Goal: Task Accomplishment & Management: Complete application form

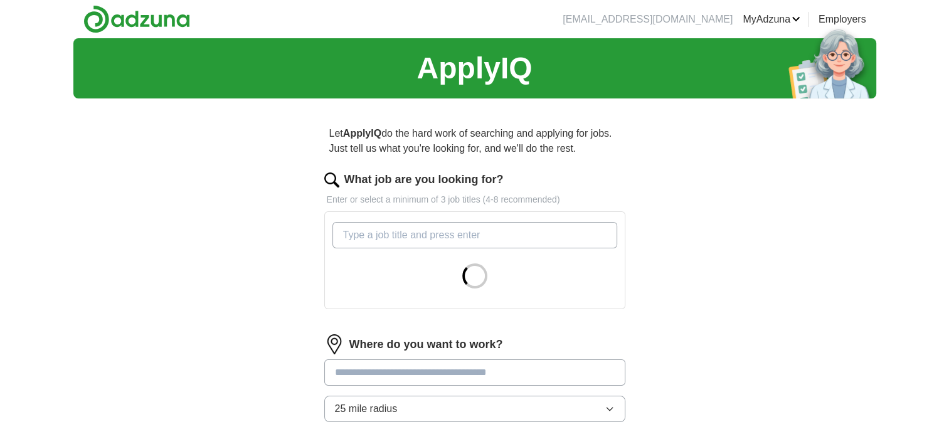
click at [374, 233] on input "What job are you looking for?" at bounding box center [475, 235] width 285 height 26
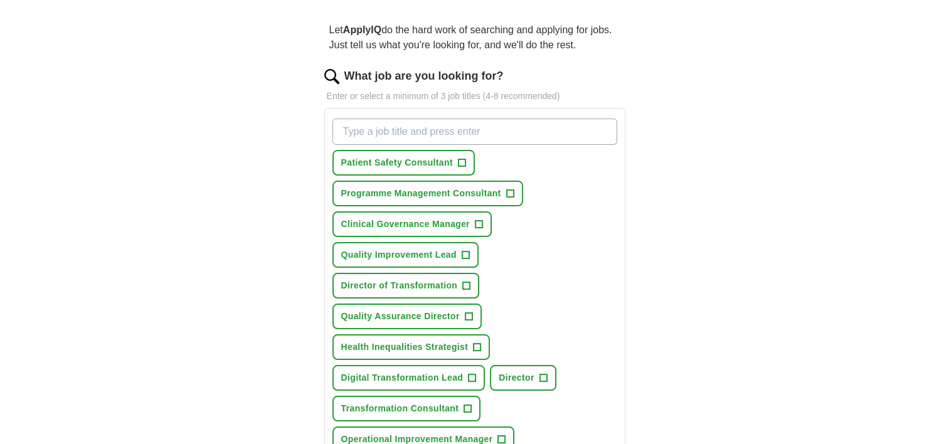
scroll to position [126, 0]
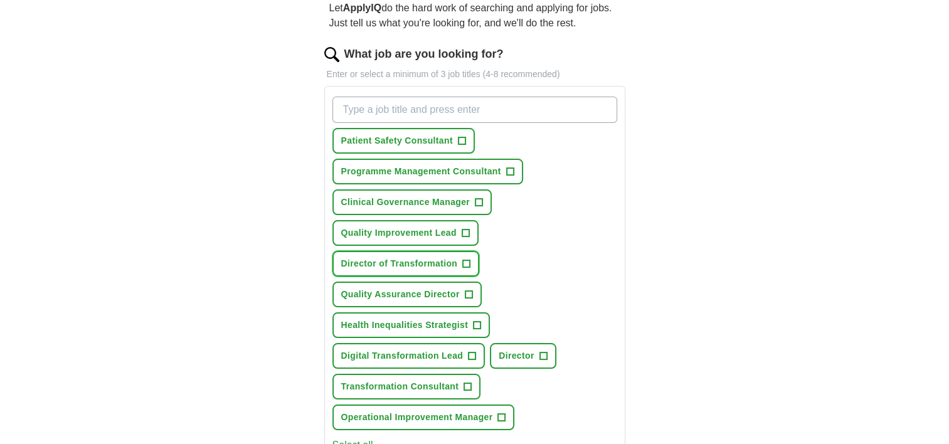
click at [466, 261] on span "+" at bounding box center [467, 264] width 8 height 10
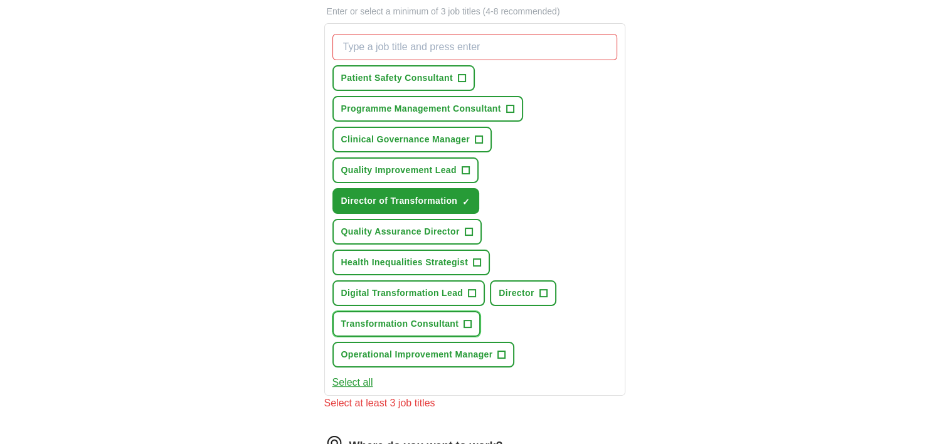
click at [466, 319] on span "+" at bounding box center [468, 324] width 8 height 10
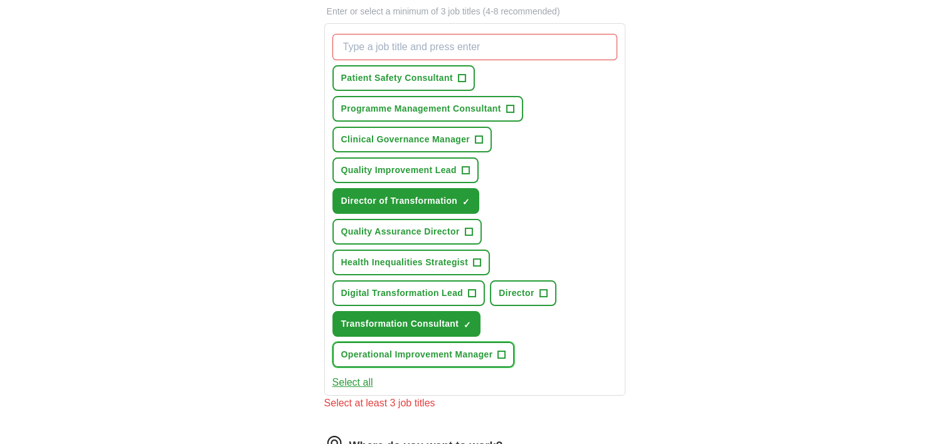
click at [500, 350] on span "+" at bounding box center [502, 355] width 8 height 10
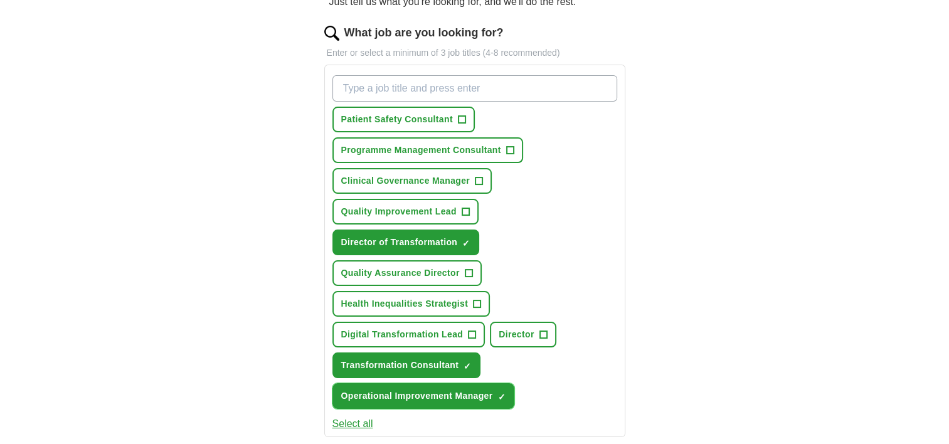
scroll to position [126, 0]
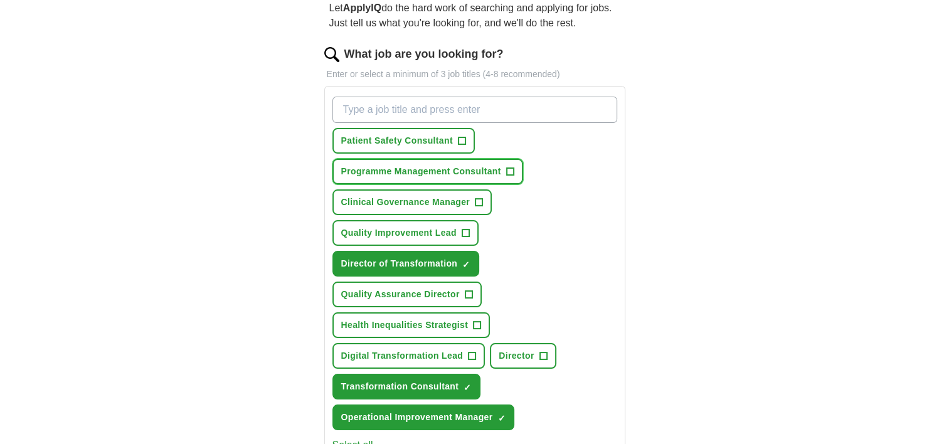
click at [510, 171] on span "+" at bounding box center [510, 172] width 8 height 10
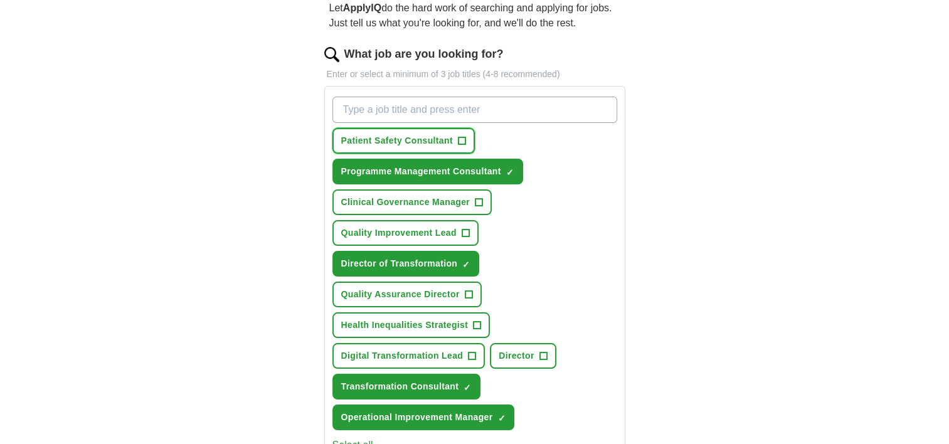
click at [459, 138] on span "+" at bounding box center [462, 141] width 8 height 10
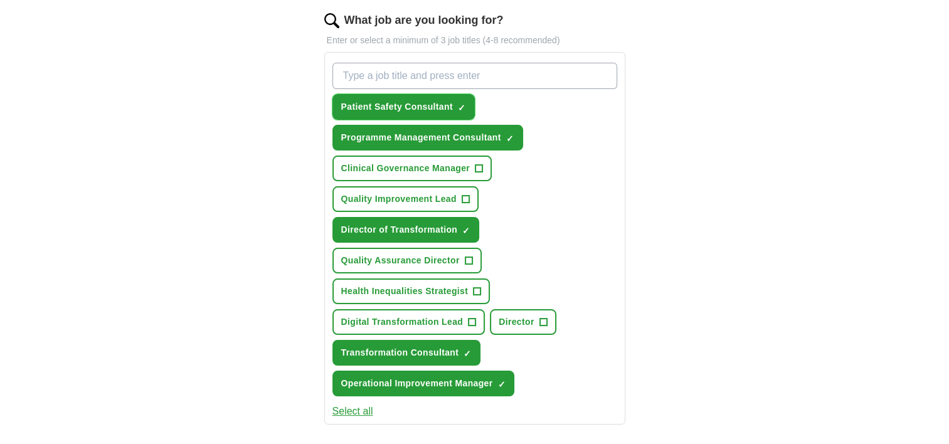
scroll to position [188, 0]
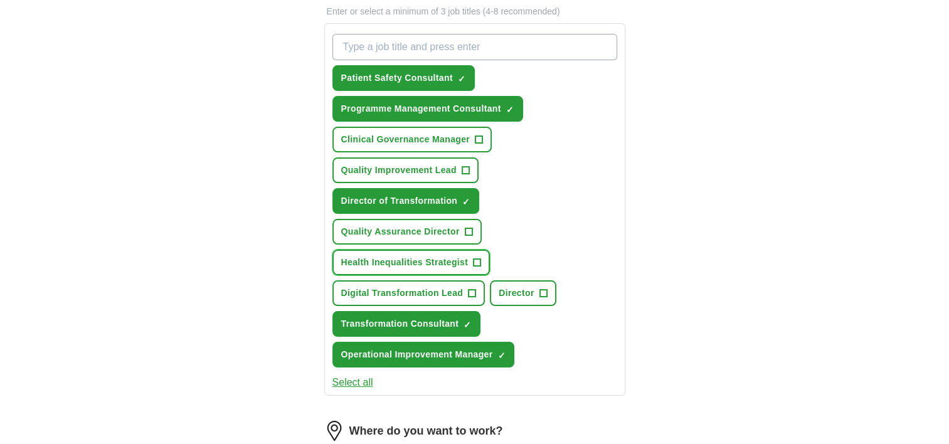
click at [475, 258] on span "+" at bounding box center [478, 263] width 8 height 10
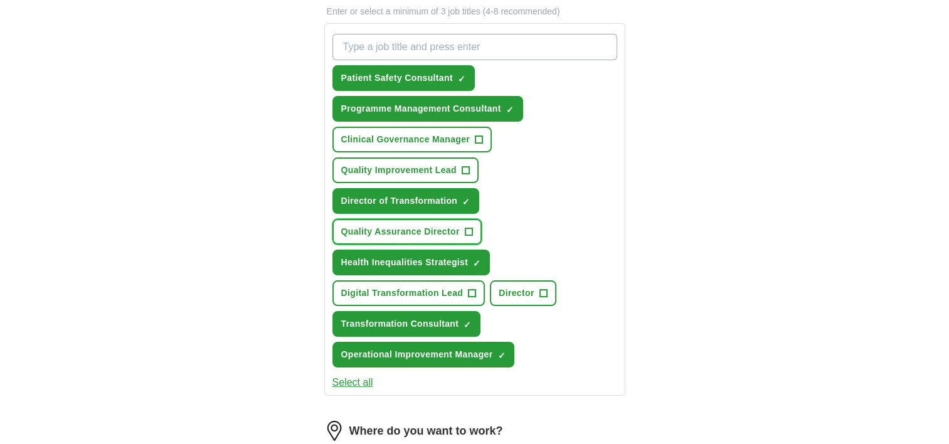
click at [467, 227] on span "+" at bounding box center [469, 232] width 8 height 10
click at [543, 289] on span "+" at bounding box center [544, 294] width 8 height 10
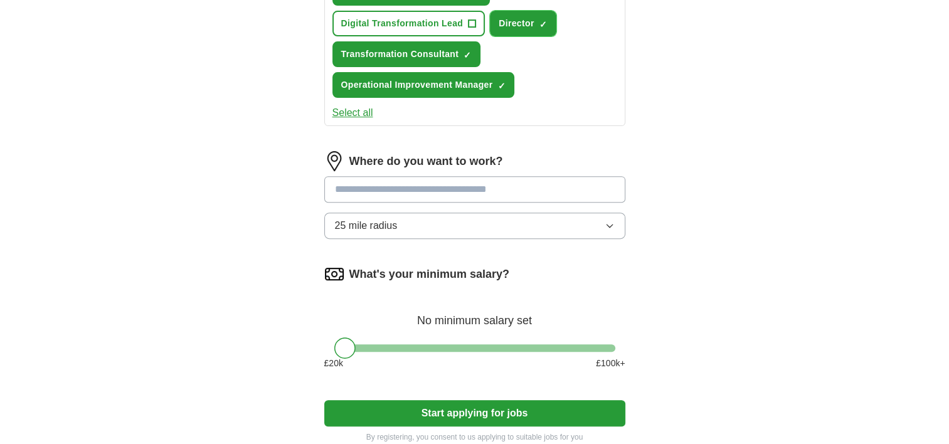
scroll to position [502, 0]
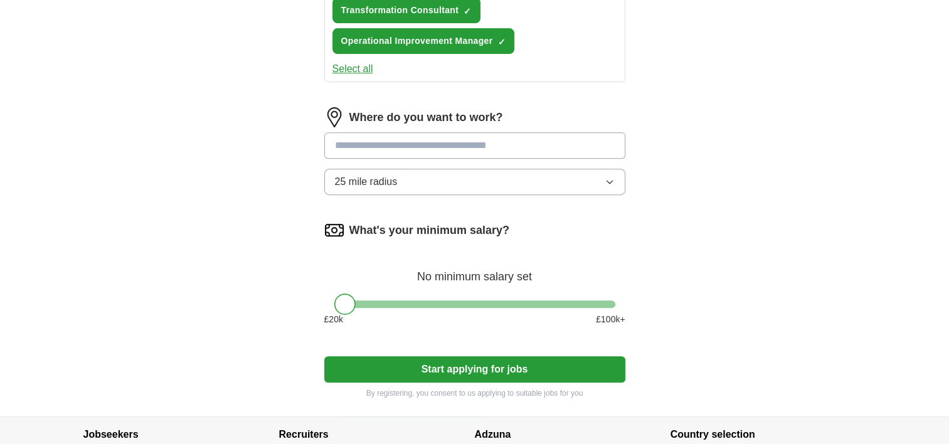
click at [366, 143] on input at bounding box center [474, 145] width 301 height 26
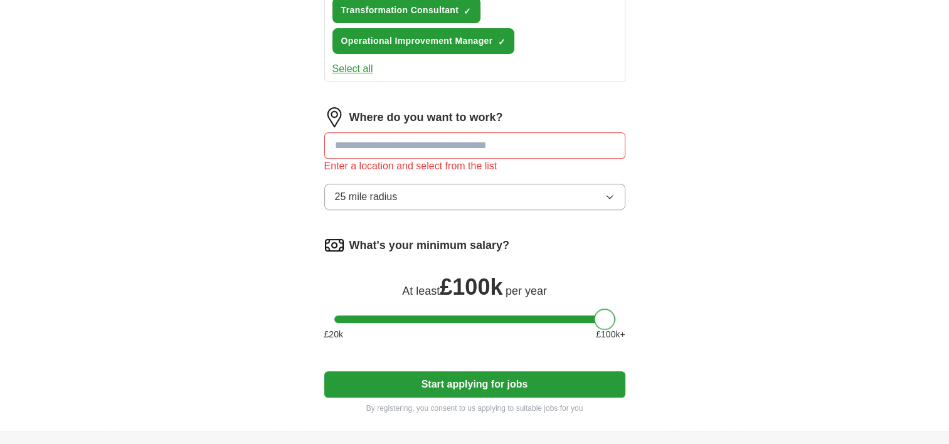
drag, startPoint x: 347, startPoint y: 296, endPoint x: 616, endPoint y: 297, distance: 269.2
click at [616, 297] on div "What's your minimum salary? At least £ 100k per year £ 20 k £ 100 k+" at bounding box center [474, 293] width 301 height 116
drag, startPoint x: 604, startPoint y: 315, endPoint x: 540, endPoint y: 314, distance: 64.6
click at [540, 314] on div at bounding box center [539, 319] width 21 height 21
click at [353, 142] on input at bounding box center [474, 145] width 301 height 26
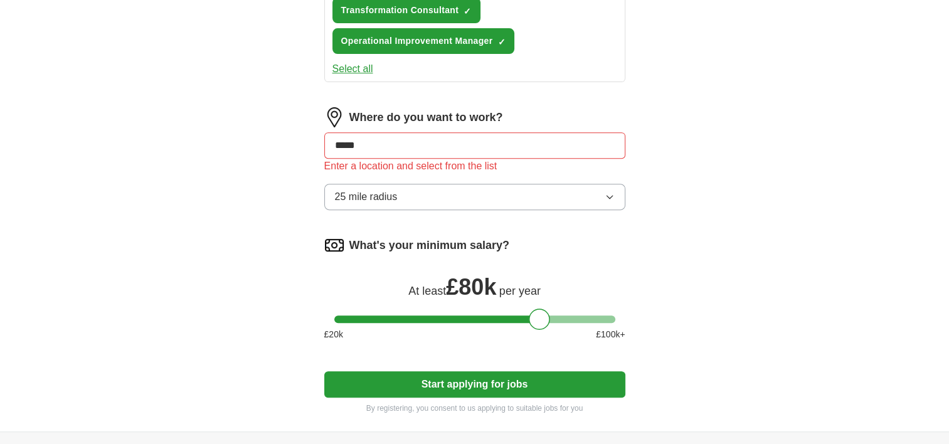
type input "******"
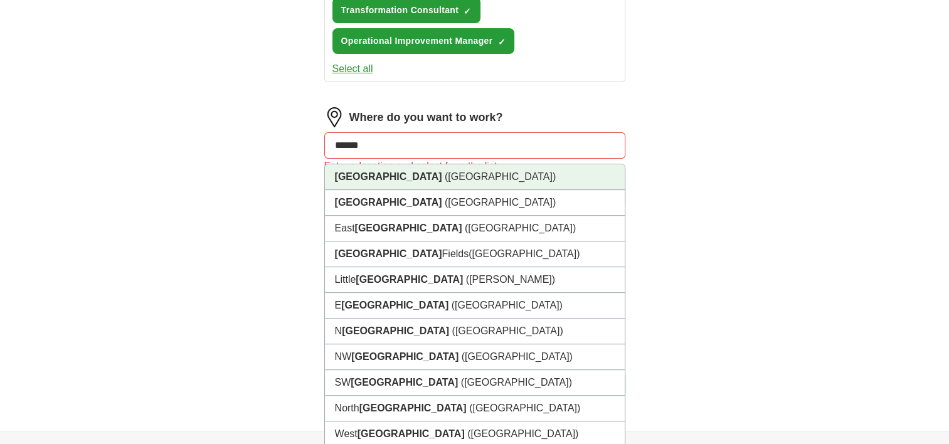
click at [445, 176] on span "([GEOGRAPHIC_DATA])" at bounding box center [500, 176] width 111 height 11
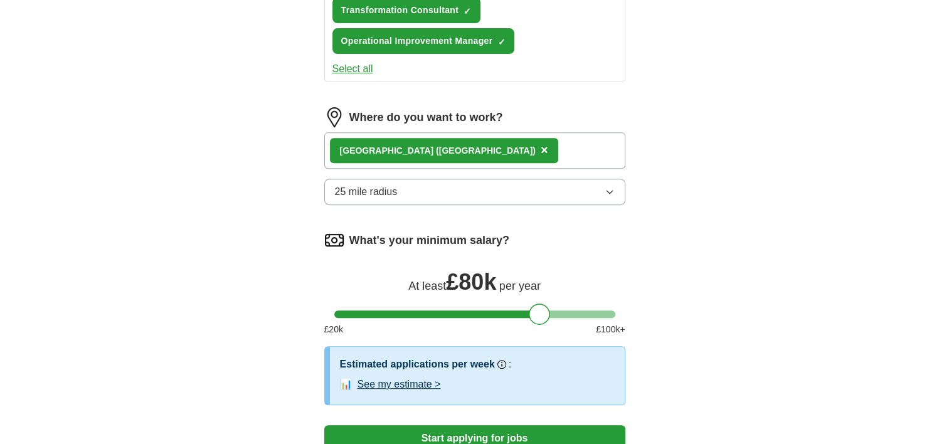
click at [441, 143] on div "[GEOGRAPHIC_DATA] ([GEOGRAPHIC_DATA]) ×" at bounding box center [474, 150] width 301 height 36
click at [435, 141] on div "[GEOGRAPHIC_DATA] ([GEOGRAPHIC_DATA]) ×" at bounding box center [474, 150] width 301 height 36
click at [541, 143] on span "×" at bounding box center [545, 150] width 8 height 14
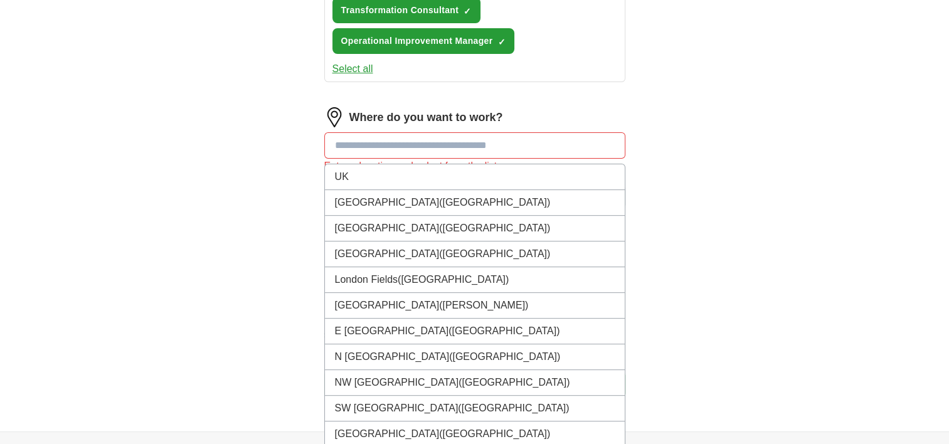
click at [351, 145] on input at bounding box center [474, 145] width 301 height 26
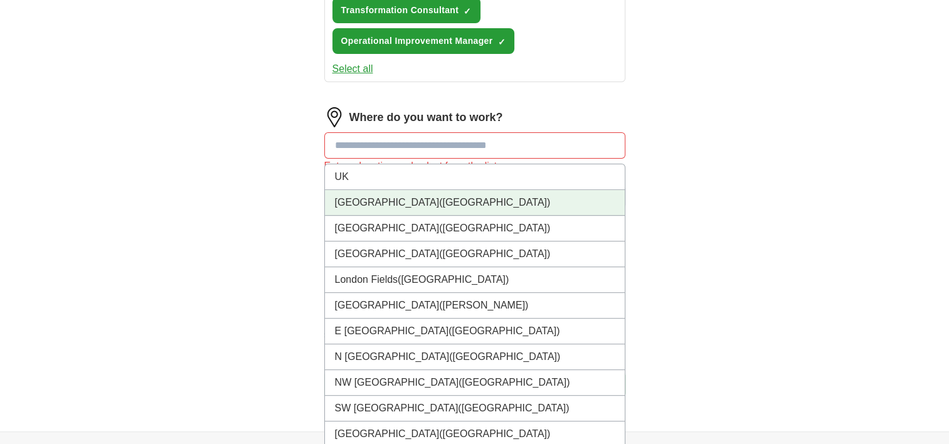
click at [439, 197] on span "([GEOGRAPHIC_DATA])" at bounding box center [494, 202] width 111 height 11
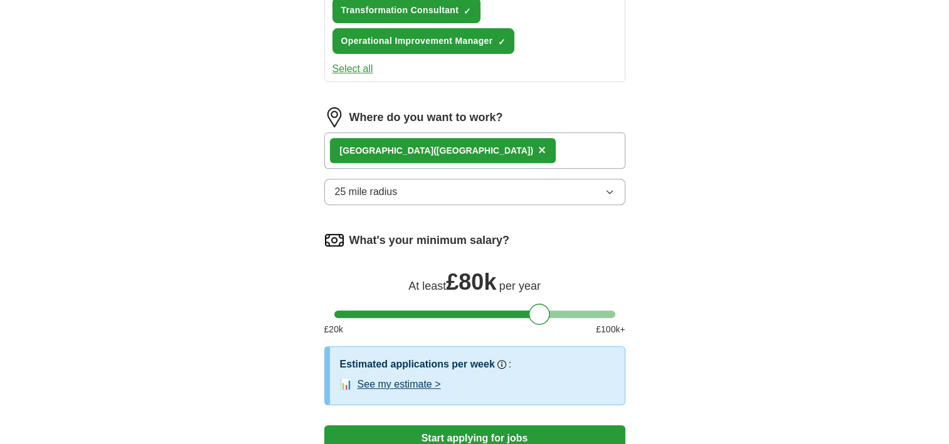
click at [607, 187] on icon "button" at bounding box center [610, 192] width 10 height 10
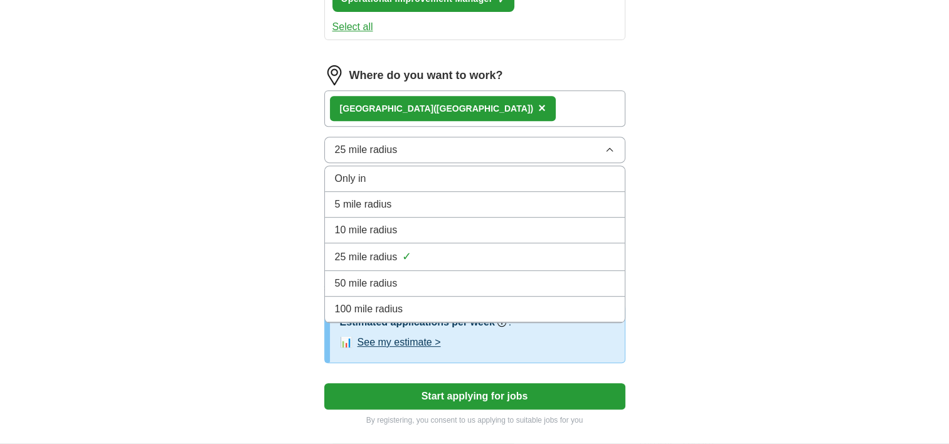
scroll to position [565, 0]
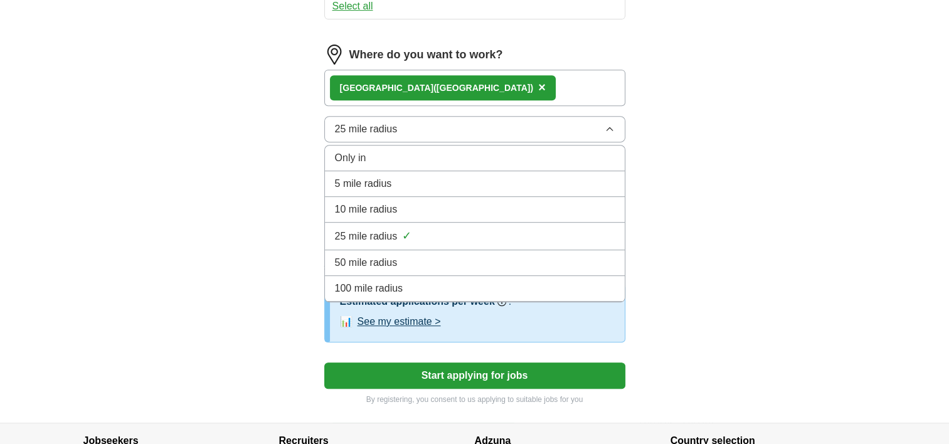
click at [497, 287] on div "100 mile radius" at bounding box center [475, 288] width 280 height 15
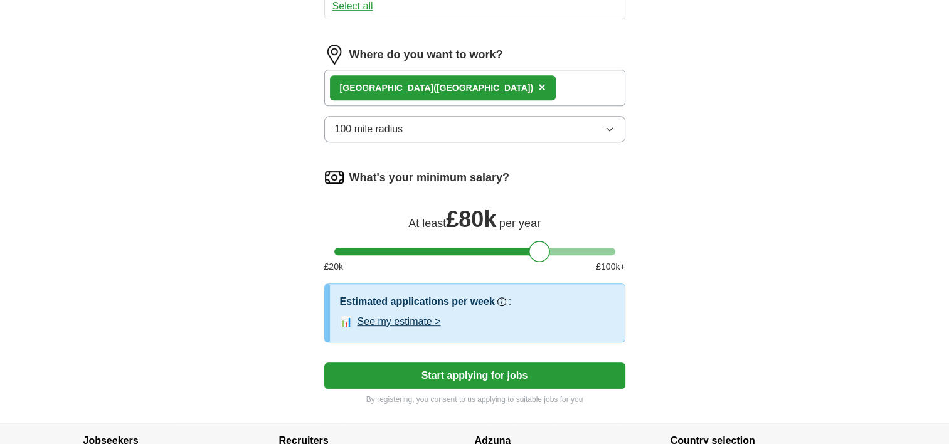
click at [497, 371] on button "Start applying for jobs" at bounding box center [474, 376] width 301 height 26
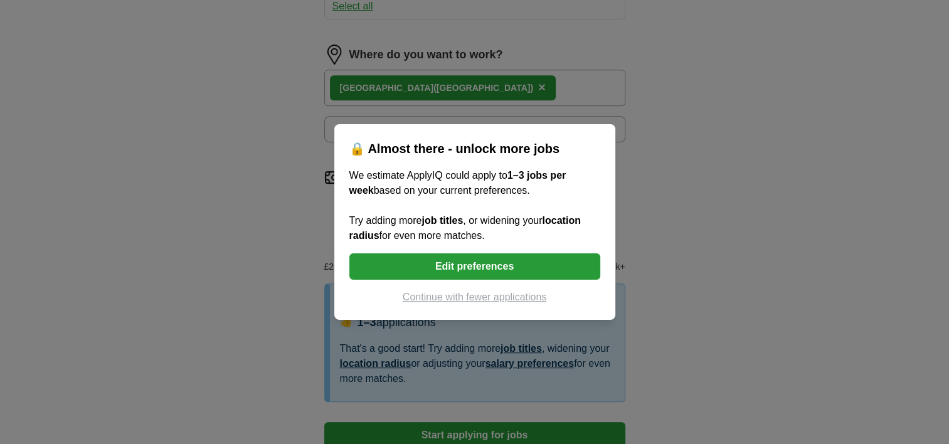
click at [487, 296] on button "Continue with fewer applications" at bounding box center [475, 297] width 251 height 15
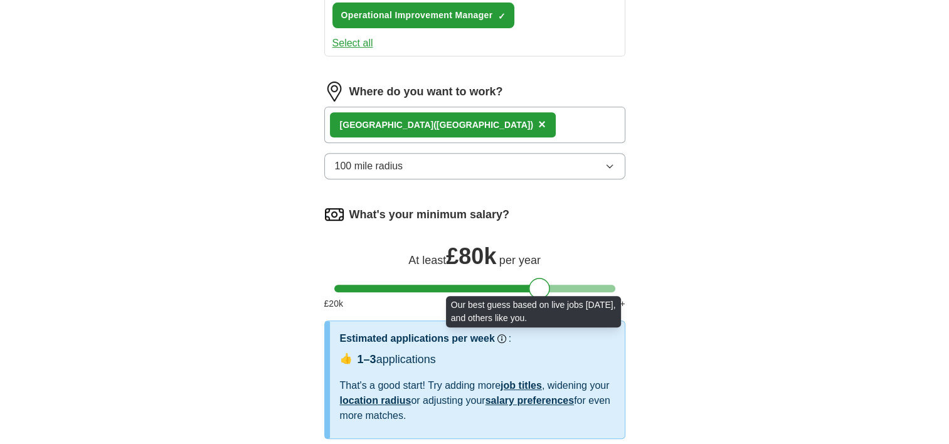
select select "**"
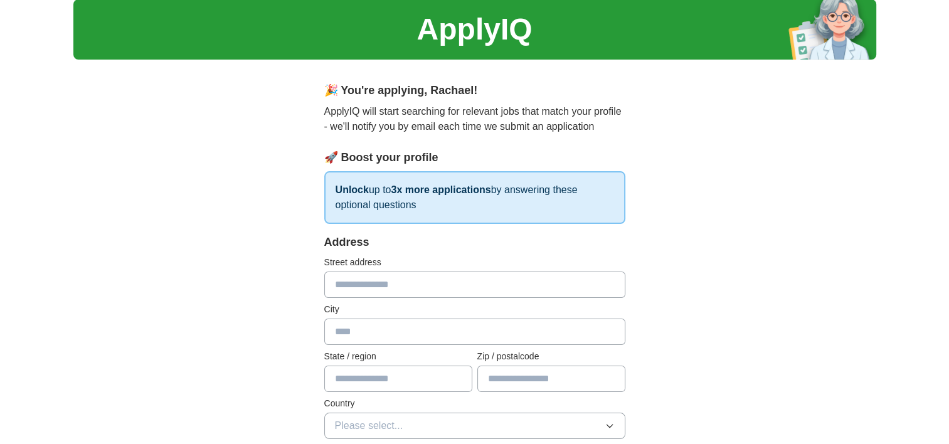
scroll to position [0, 0]
